Goal: Find specific page/section: Find specific page/section

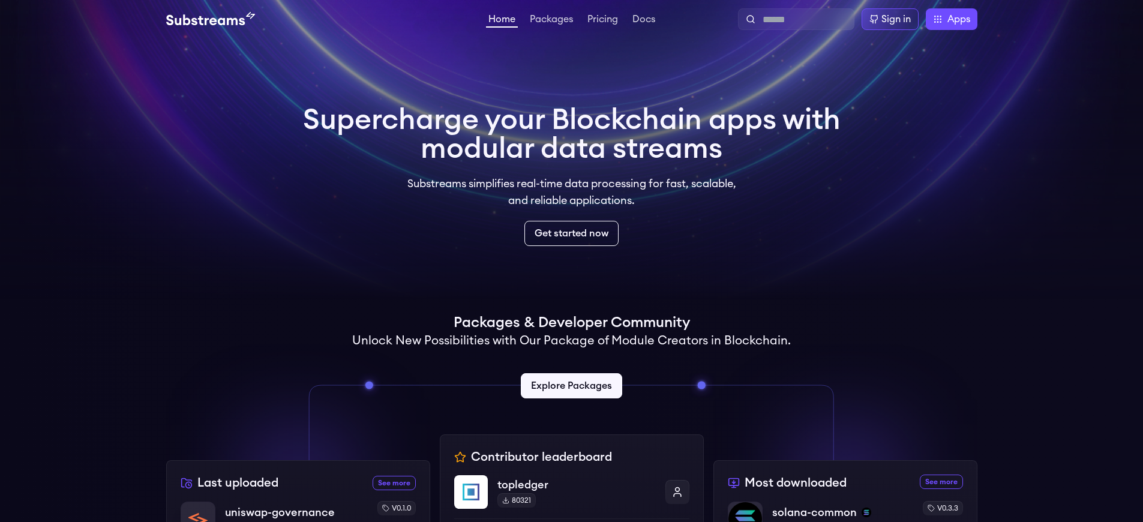
click at [894, 19] on div "Sign in" at bounding box center [895, 19] width 29 height 14
click at [278, 512] on p "uniswap-governance" at bounding box center [280, 512] width 112 height 17
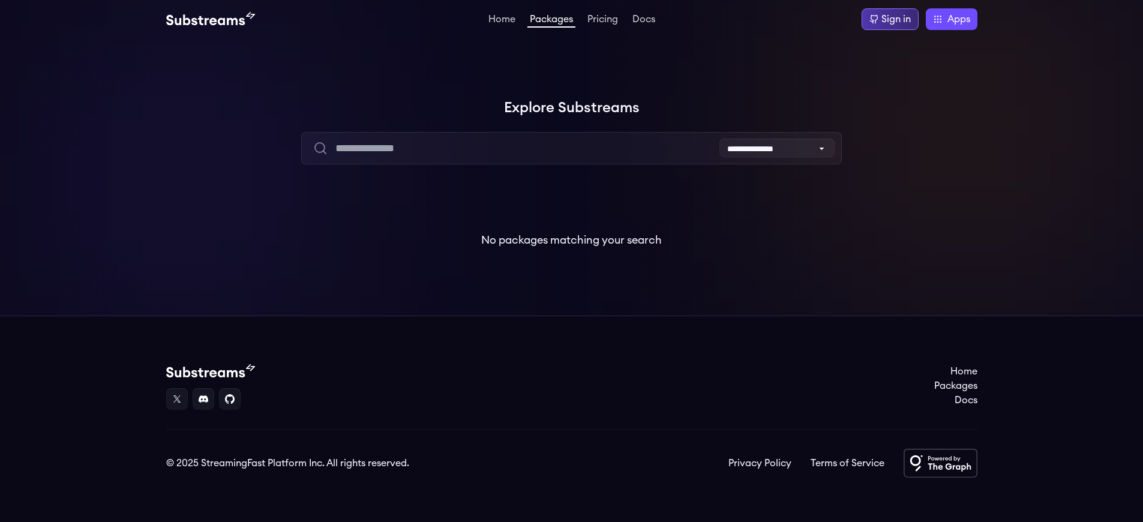
click at [894, 19] on div "Sign in" at bounding box center [895, 19] width 29 height 14
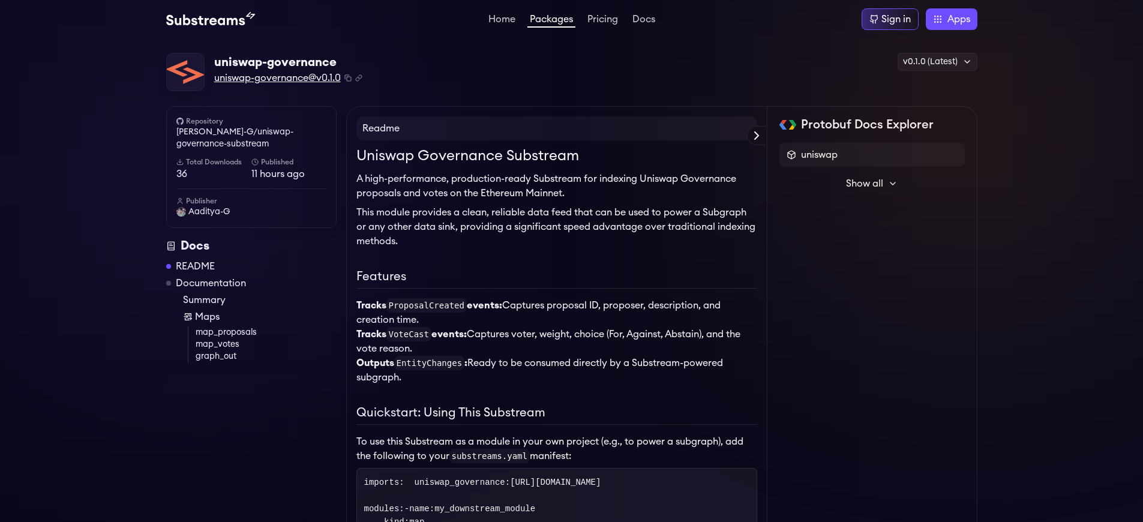
click at [278, 78] on span "uniswap-governance@v0.1.0" at bounding box center [277, 78] width 127 height 14
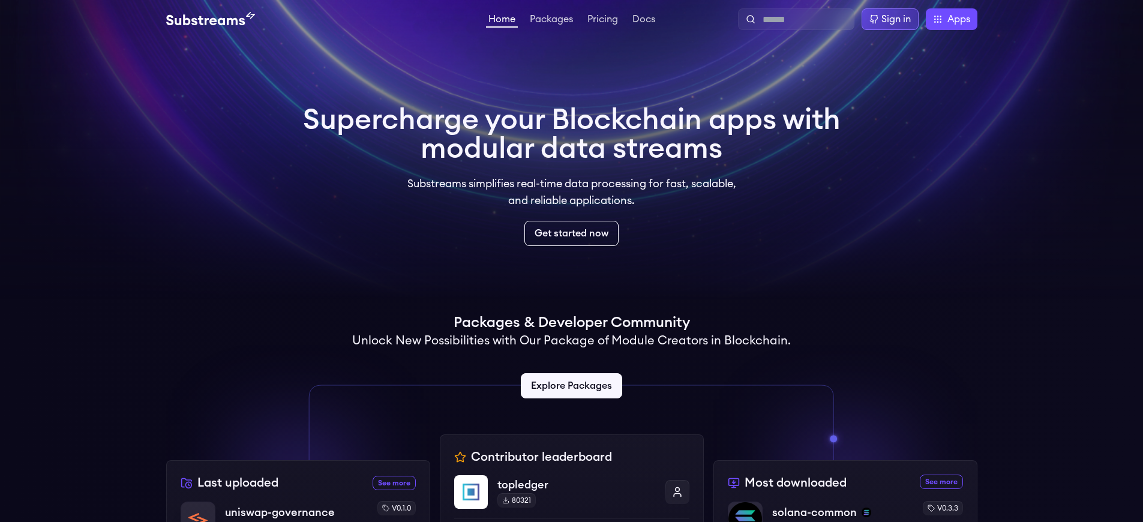
click at [894, 19] on div "Sign in" at bounding box center [895, 19] width 29 height 14
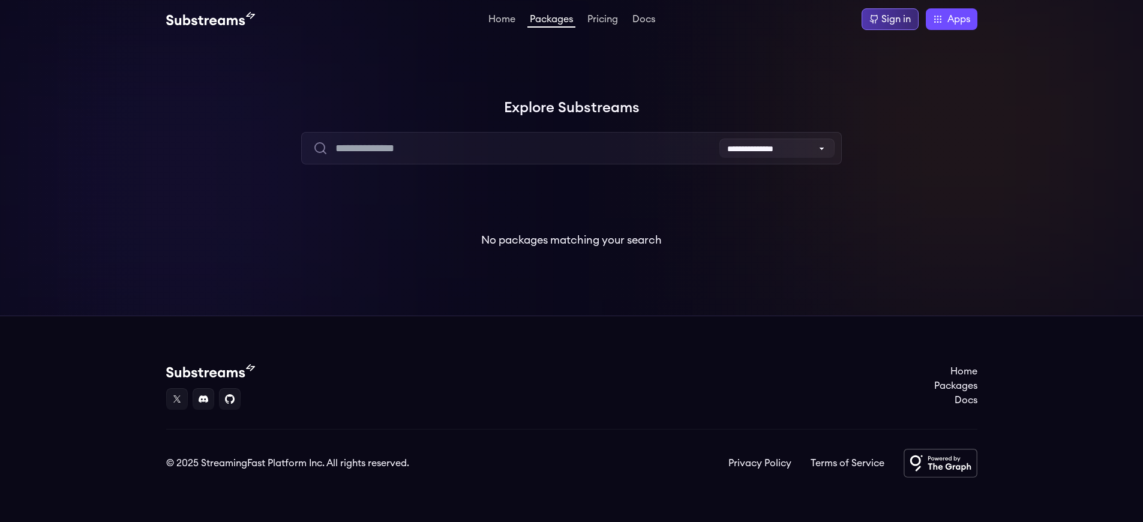
click at [894, 19] on div "Sign in" at bounding box center [895, 19] width 29 height 14
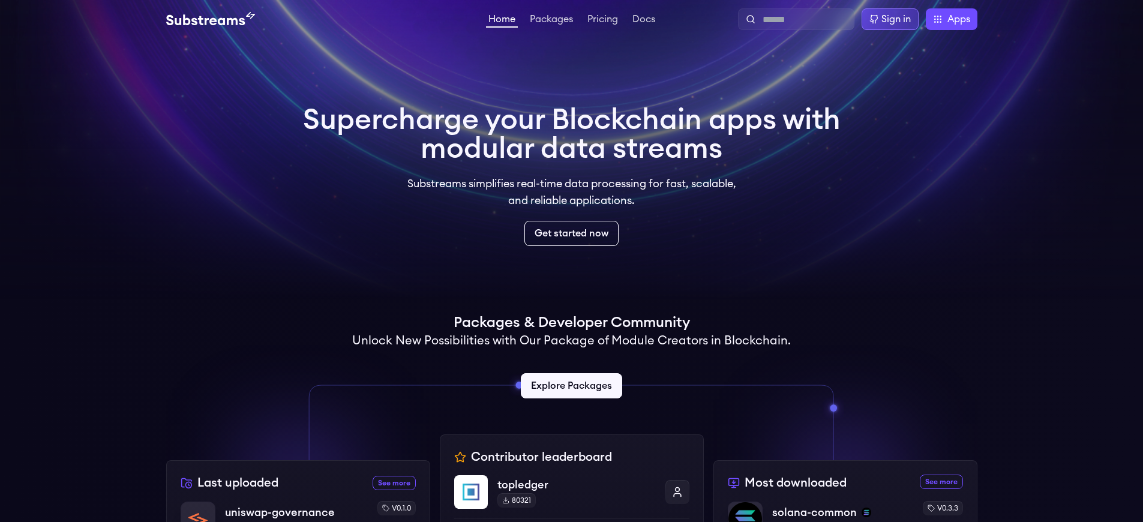
click at [894, 19] on div "Sign in" at bounding box center [895, 19] width 29 height 14
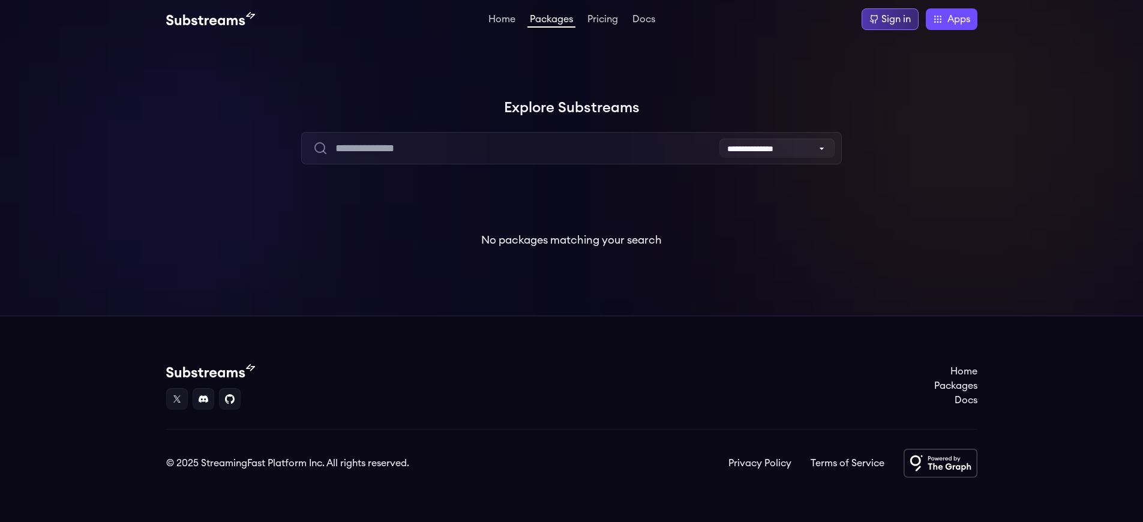
click at [894, 19] on div "Sign in" at bounding box center [895, 19] width 29 height 14
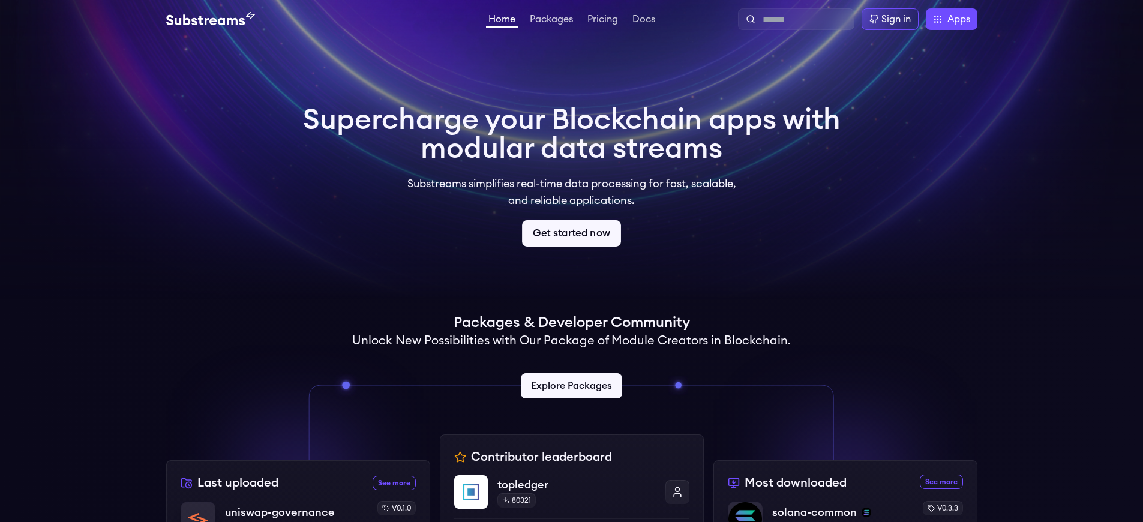
click at [571, 233] on link "Get started now" at bounding box center [571, 233] width 99 height 26
click at [894, 19] on div "Sign in" at bounding box center [895, 19] width 29 height 14
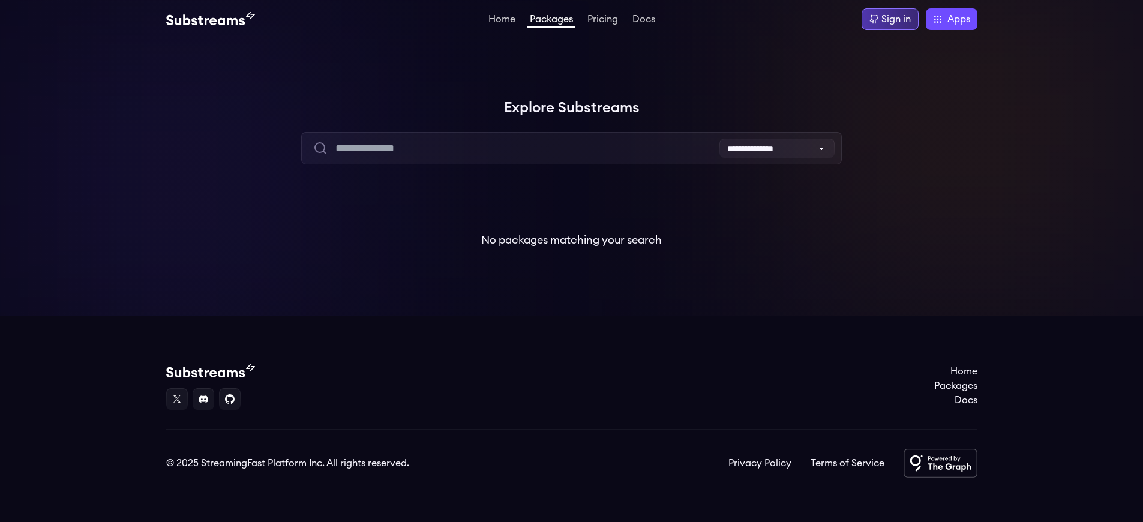
click at [894, 19] on div "Sign in" at bounding box center [895, 19] width 29 height 14
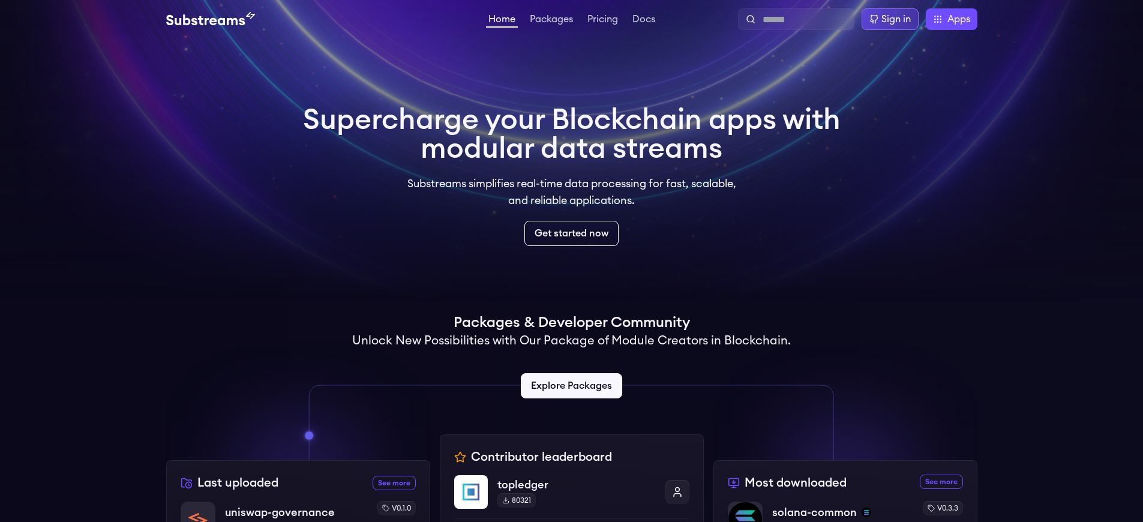
click at [894, 19] on div "Sign in" at bounding box center [895, 19] width 29 height 14
click at [571, 233] on link "Get started now" at bounding box center [571, 233] width 99 height 26
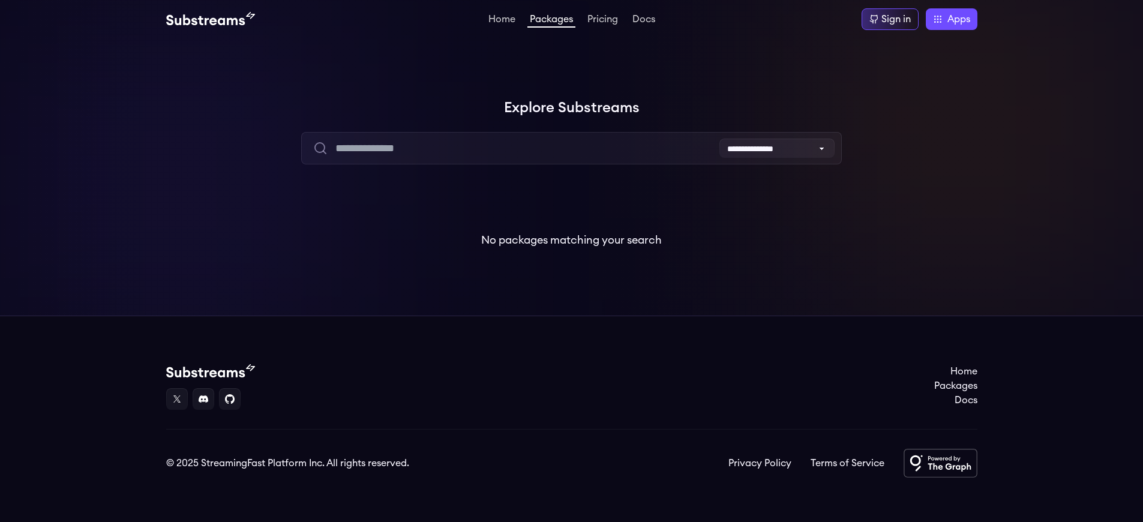
click at [894, 19] on div "Sign in" at bounding box center [895, 19] width 29 height 14
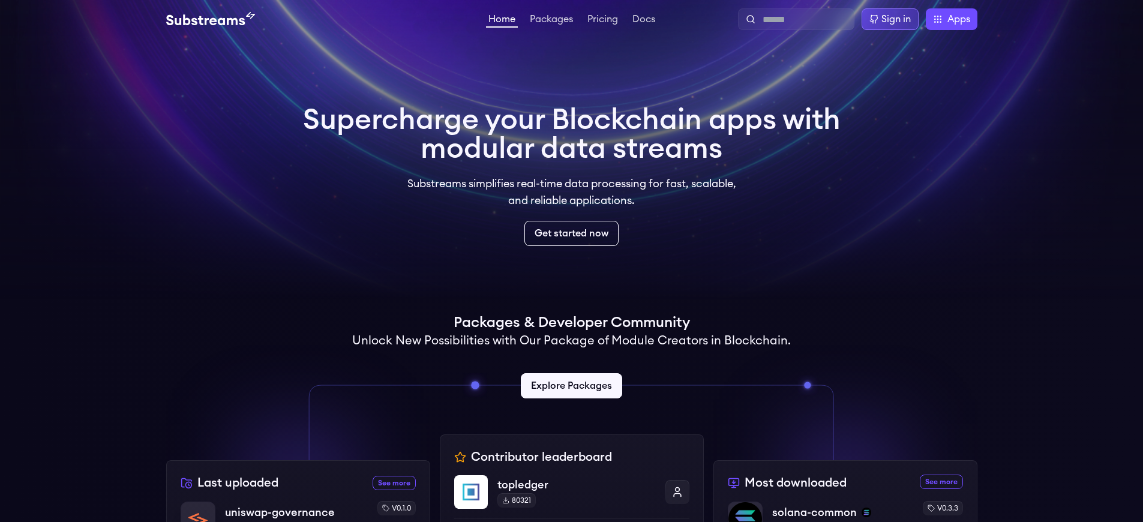
click at [894, 19] on div "Sign in" at bounding box center [895, 19] width 29 height 14
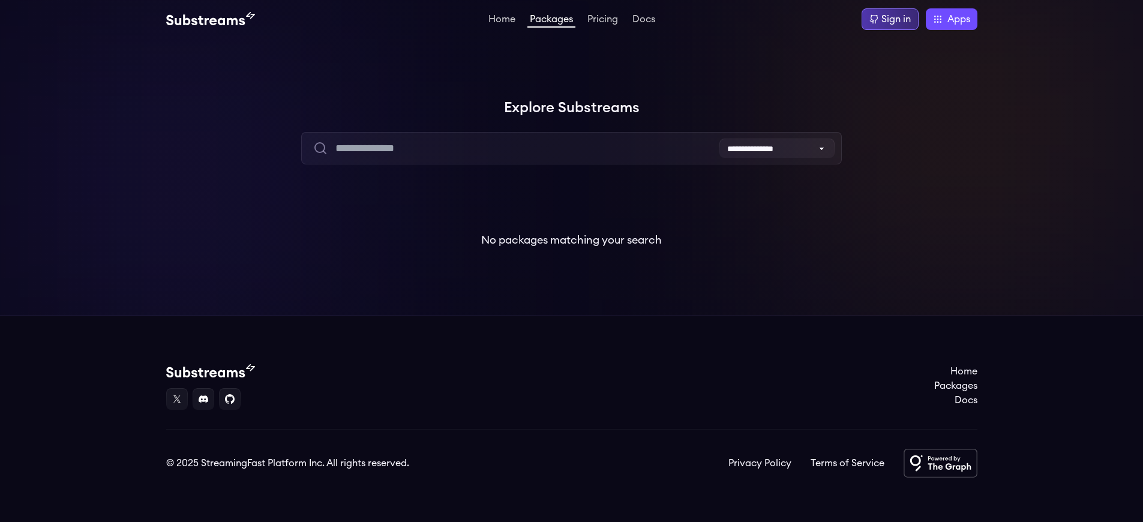
click at [894, 19] on div "Sign in" at bounding box center [895, 19] width 29 height 14
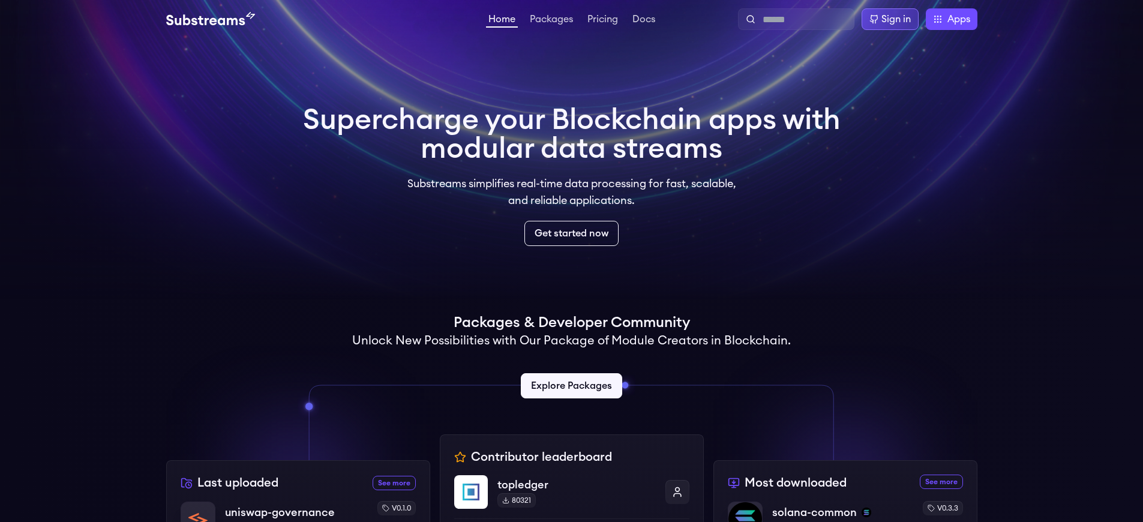
click at [894, 19] on div "Sign in" at bounding box center [895, 19] width 29 height 14
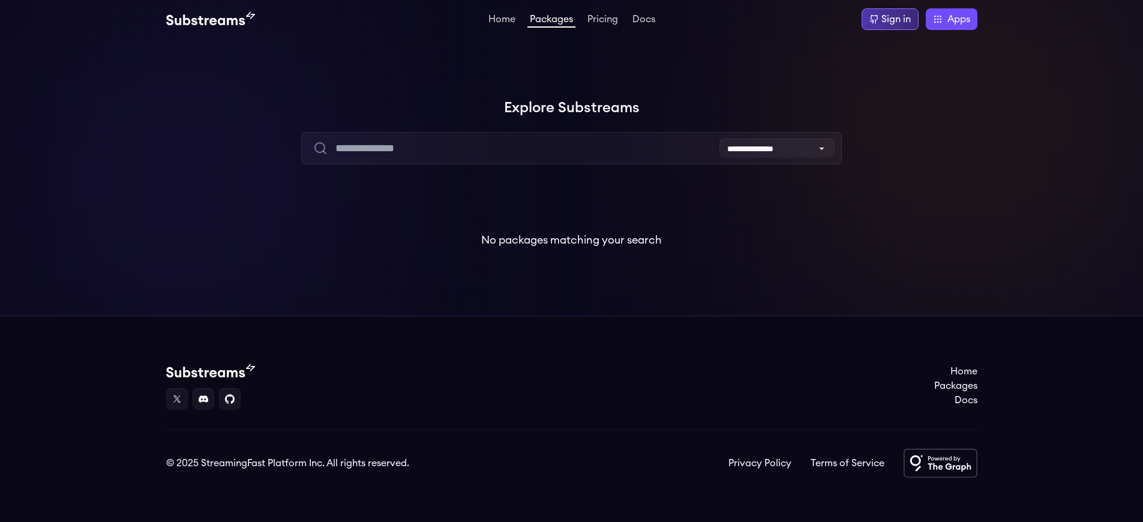
click at [894, 19] on div "Sign in" at bounding box center [895, 19] width 29 height 14
